Goal: Task Accomplishment & Management: Use online tool/utility

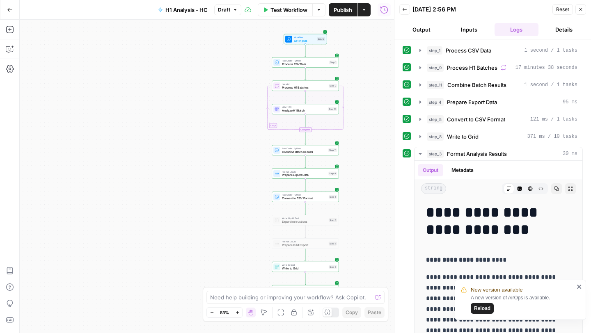
click at [581, 288] on icon "close" at bounding box center [579, 286] width 6 height 7
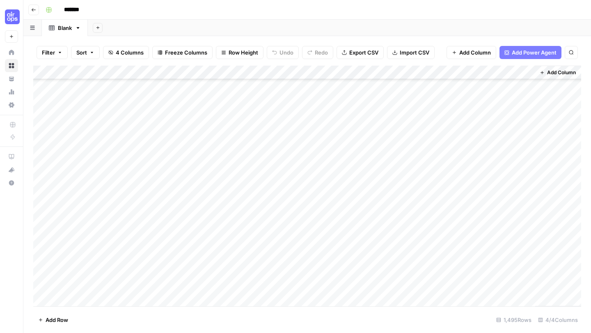
scroll to position [783, 0]
